Goal: Information Seeking & Learning: Learn about a topic

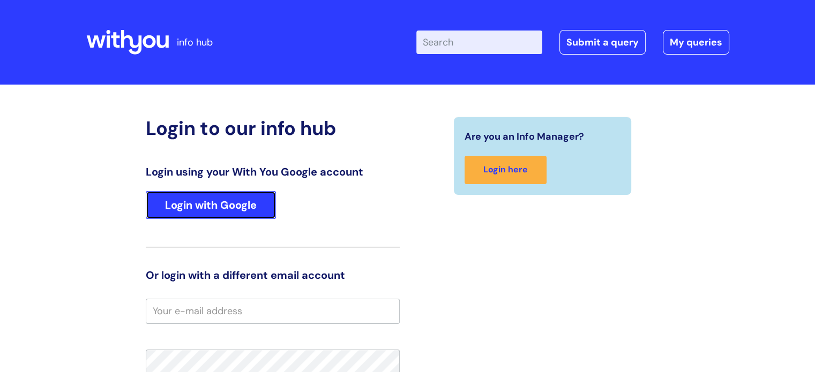
click at [225, 198] on link "Login with Google" at bounding box center [211, 205] width 130 height 28
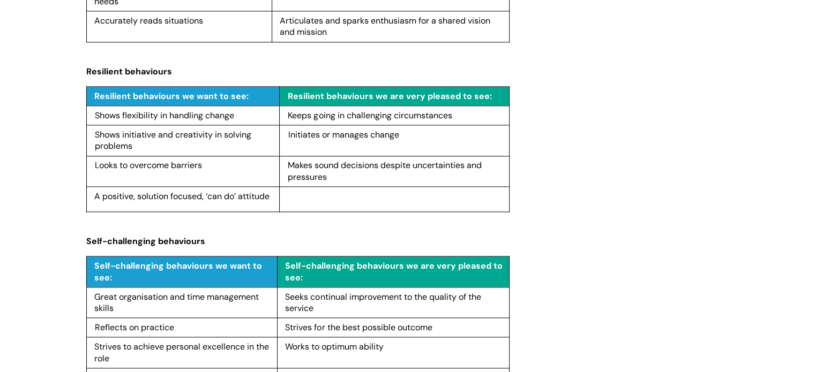
scroll to position [1500, 0]
